Goal: Transaction & Acquisition: Purchase product/service

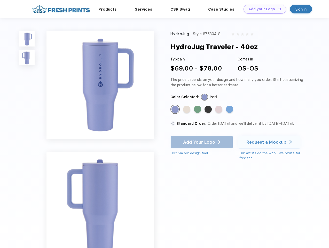
click at [263, 9] on link "Add your Logo Design Tool" at bounding box center [264, 9] width 43 height 9
click at [0, 0] on div "Design Tool" at bounding box center [0, 0] width 0 height 0
click at [277, 9] on link "Add your Logo Design Tool" at bounding box center [264, 9] width 43 height 9
click at [27, 39] on img at bounding box center [26, 38] width 15 height 15
click at [27, 58] on img at bounding box center [26, 57] width 15 height 15
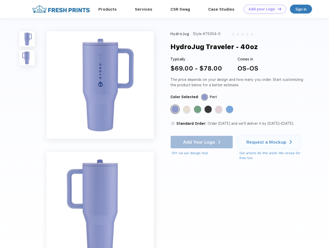
click at [175, 109] on div "Standard Color" at bounding box center [174, 109] width 7 height 7
click at [187, 109] on div "Standard Color" at bounding box center [186, 109] width 7 height 7
click at [198, 109] on div "Standard Color" at bounding box center [197, 109] width 7 height 7
click at [208, 109] on div "Standard Color" at bounding box center [207, 109] width 7 height 7
click at [219, 109] on div "Standard Color" at bounding box center [218, 109] width 7 height 7
